Goal: Task Accomplishment & Management: Manage account settings

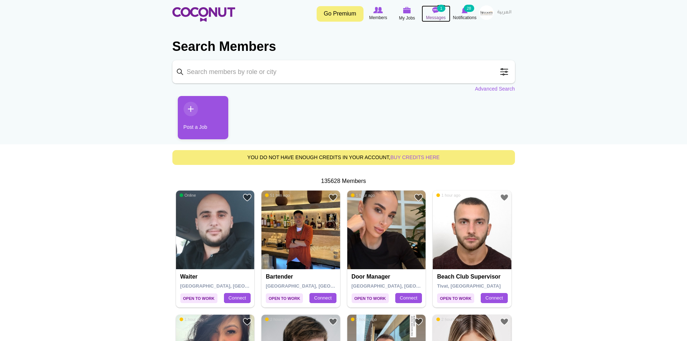
click at [441, 12] on icon at bounding box center [435, 10] width 27 height 8
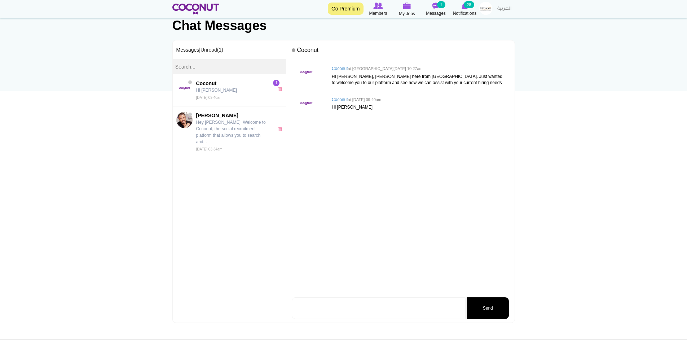
scroll to position [72, 0]
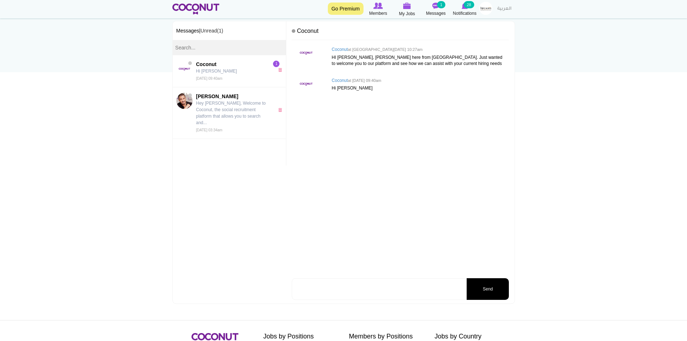
click at [341, 287] on textarea at bounding box center [379, 289] width 174 height 22
type textarea "Hello"
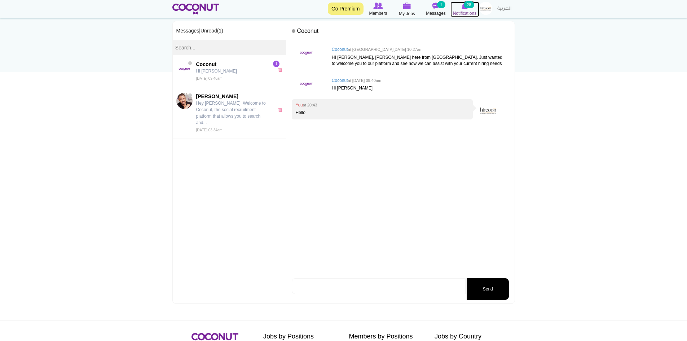
click at [463, 11] on span "Notifications" at bounding box center [464, 13] width 23 height 7
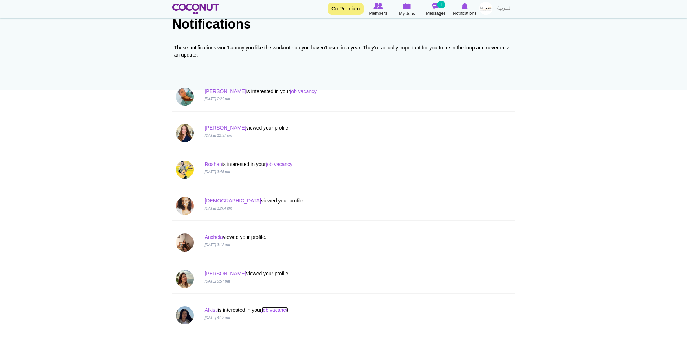
scroll to position [72, 0]
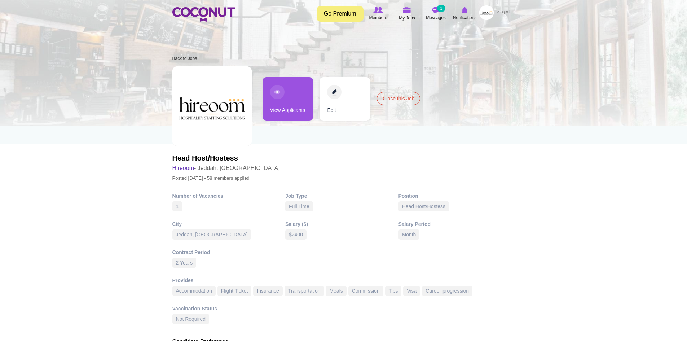
click at [279, 104] on link "View Applicants" at bounding box center [287, 98] width 50 height 43
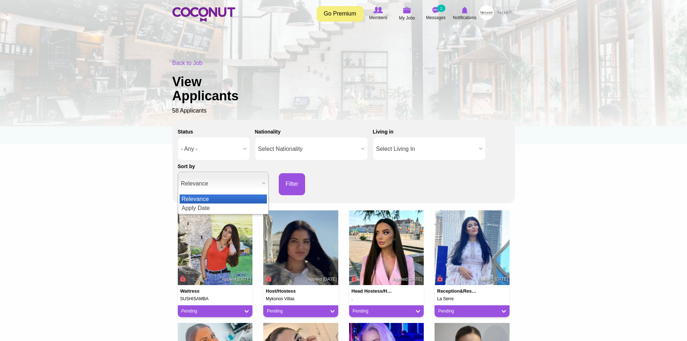
click at [234, 188] on span "Relevance" at bounding box center [220, 183] width 78 height 23
click at [225, 203] on li "Apply Date" at bounding box center [223, 207] width 87 height 9
click at [286, 192] on button "Filter" at bounding box center [292, 184] width 27 height 22
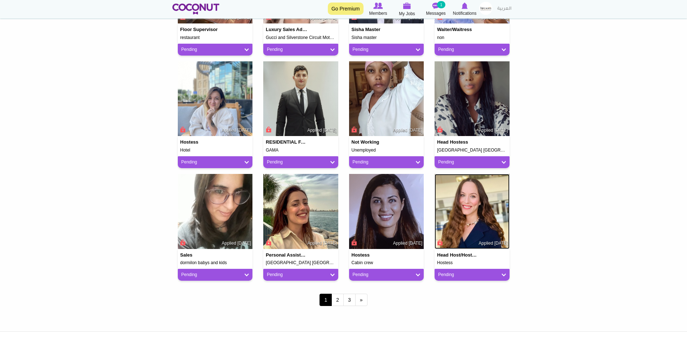
scroll to position [469, 0]
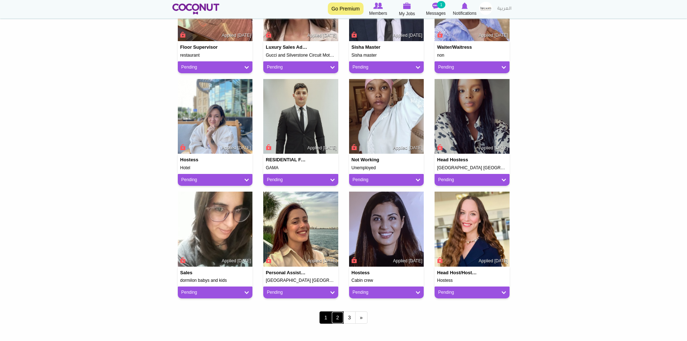
click at [335, 316] on link "2" at bounding box center [337, 317] width 12 height 12
